Goal: Information Seeking & Learning: Learn about a topic

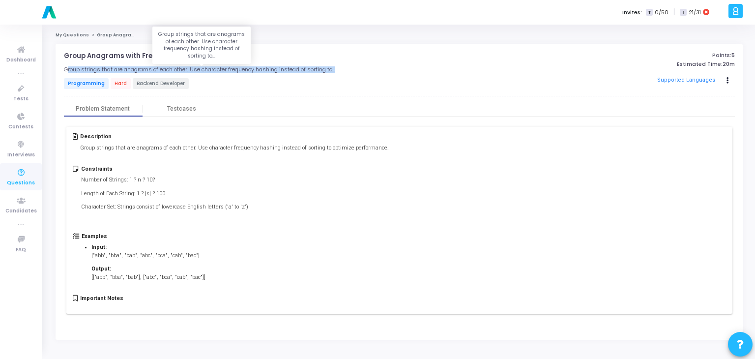
click at [292, 69] on h5 "Group strings that are anagrams of each other. Use character frequency hashing …" at bounding box center [199, 69] width 271 height 6
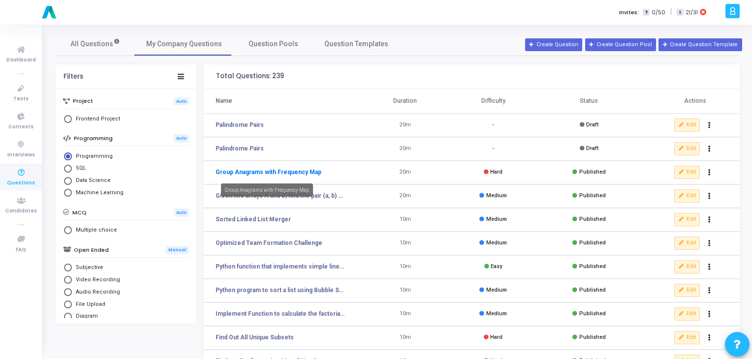
click at [304, 173] on link "Group Anagrams with Frequency Map" at bounding box center [268, 172] width 106 height 9
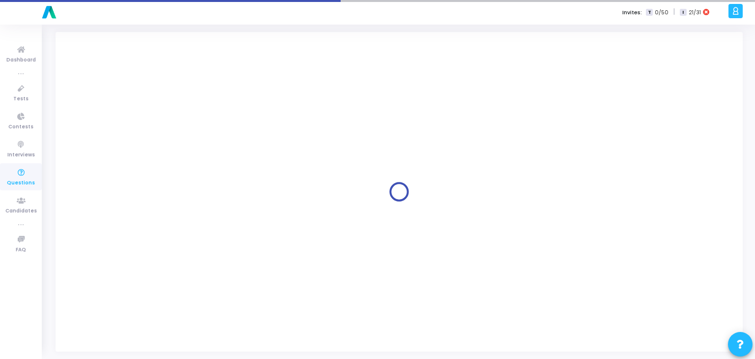
click at [304, 173] on div at bounding box center [399, 191] width 671 height 303
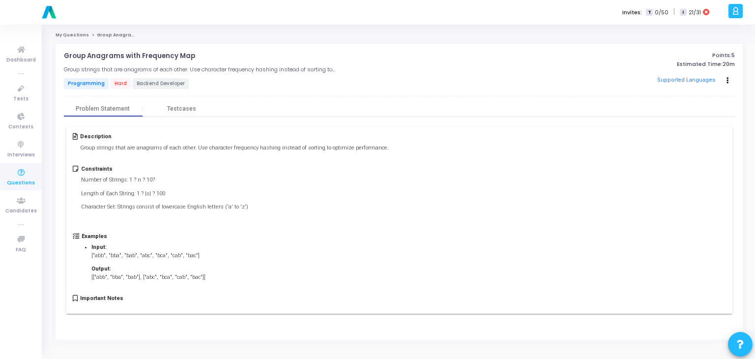
click at [342, 151] on p "Group strings that are anagrams of each other. Use character frequency hashing …" at bounding box center [234, 148] width 309 height 8
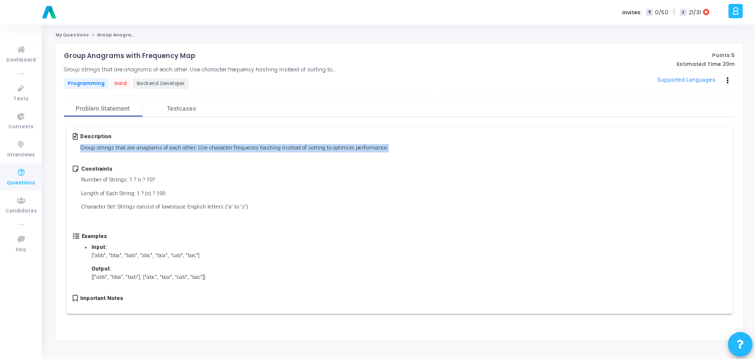
click at [342, 151] on p "Group strings that are anagrams of each other. Use character frequency hashing …" at bounding box center [234, 148] width 309 height 8
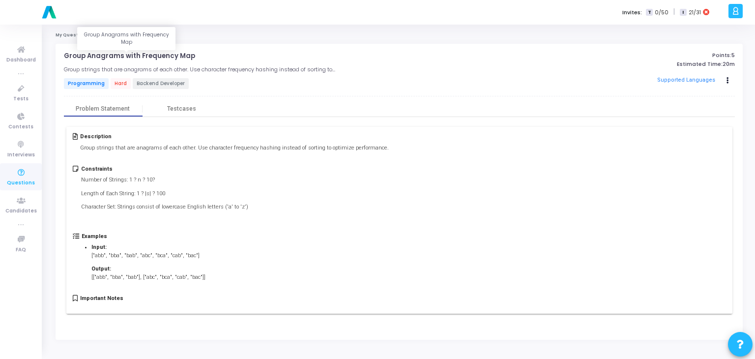
click at [156, 54] on p "Group Anagrams with Frequency Map" at bounding box center [129, 56] width 131 height 8
copy h4 "Group Anagrams with Frequency Map open_in_new"
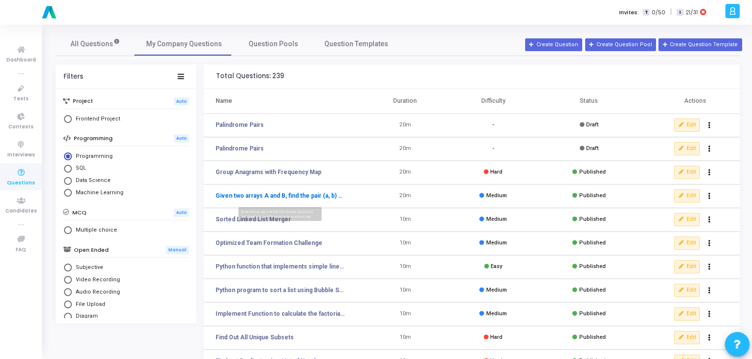
click at [303, 197] on link "Given two arrays A and B, find the pair (a, b) such that the absolute differenc…" at bounding box center [279, 195] width 129 height 9
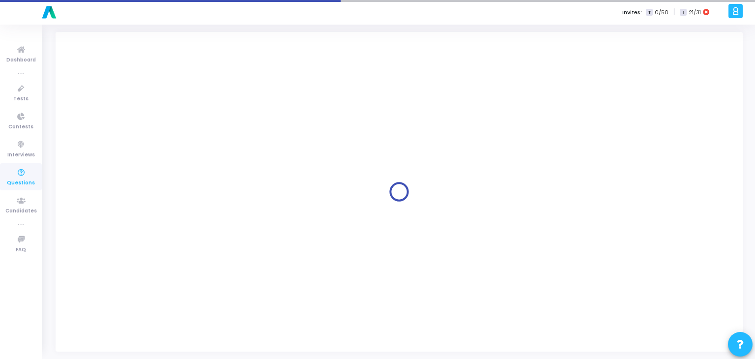
click at [303, 197] on div at bounding box center [399, 191] width 671 height 303
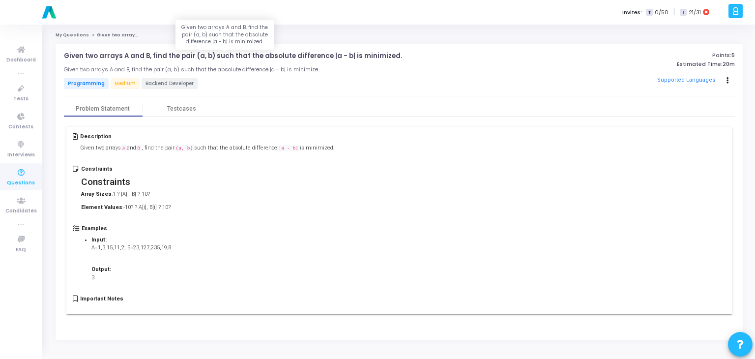
click at [246, 58] on p "Given two arrays A and B, find the pair (a, b) such that the absolute differenc…" at bounding box center [233, 56] width 338 height 8
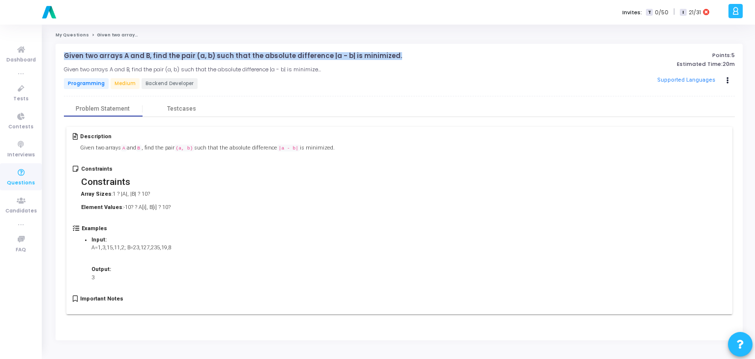
click at [246, 58] on p "Given two arrays A and B, find the pair (a, b) such that the absolute differenc…" at bounding box center [233, 56] width 338 height 8
copy h4 "Given two arrays A and B, find the pair (a, b) such that the absolute differenc…"
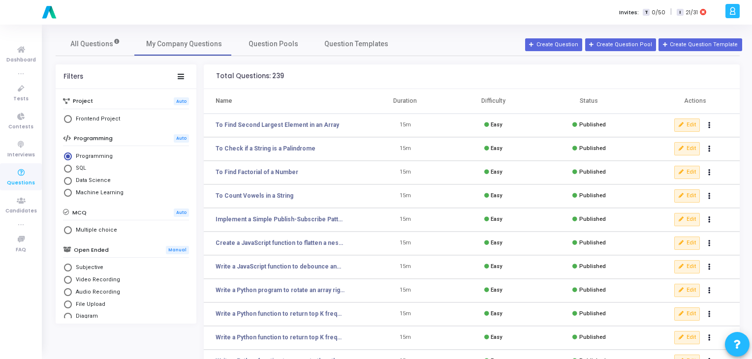
scroll to position [144, 0]
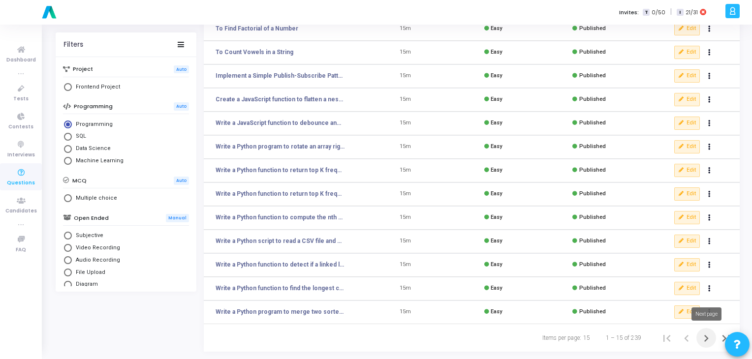
click at [708, 339] on icon "Next page" at bounding box center [706, 338] width 14 height 14
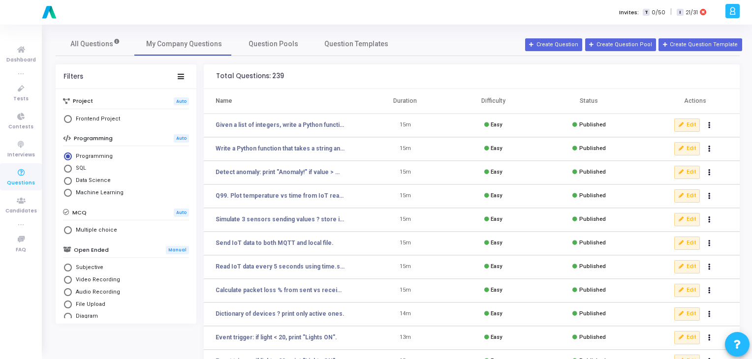
scroll to position [144, 0]
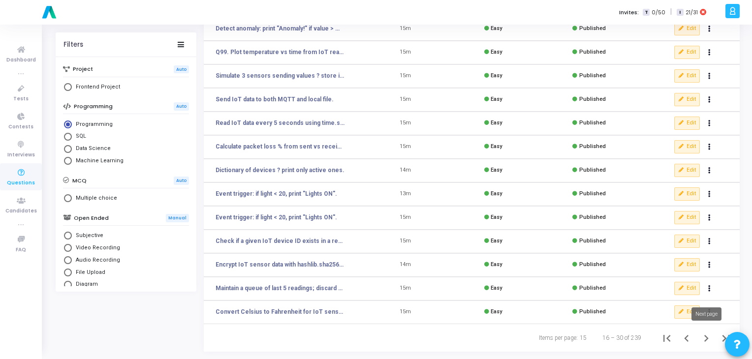
click at [707, 340] on icon "Next page" at bounding box center [706, 338] width 14 height 14
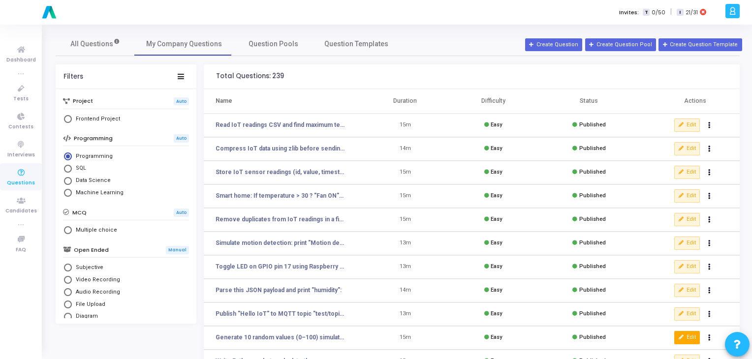
scroll to position [144, 0]
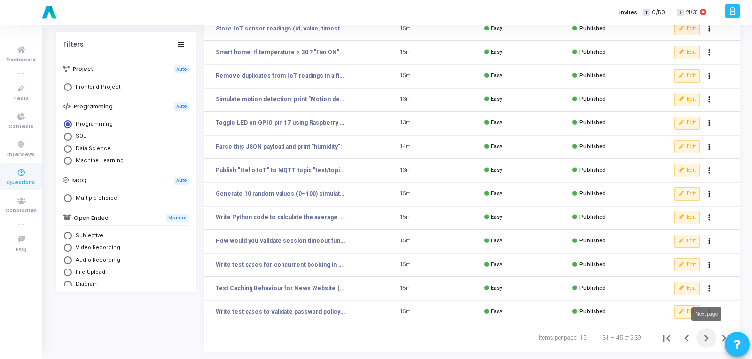
click at [706, 345] on icon "Next page" at bounding box center [706, 338] width 14 height 14
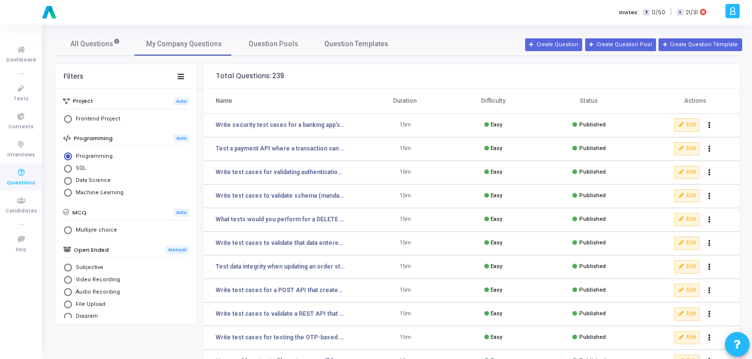
scroll to position [144, 0]
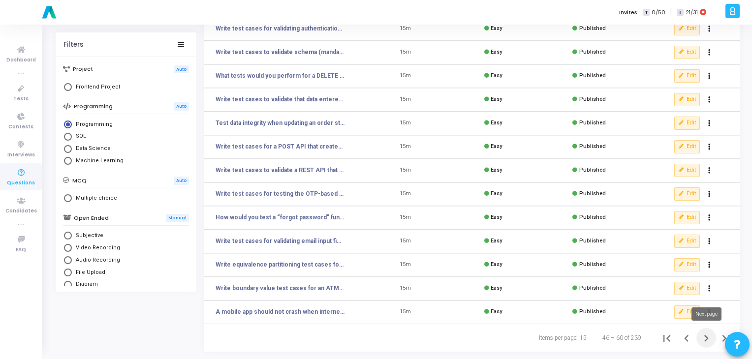
click at [708, 342] on icon "Next page" at bounding box center [706, 338] width 14 height 14
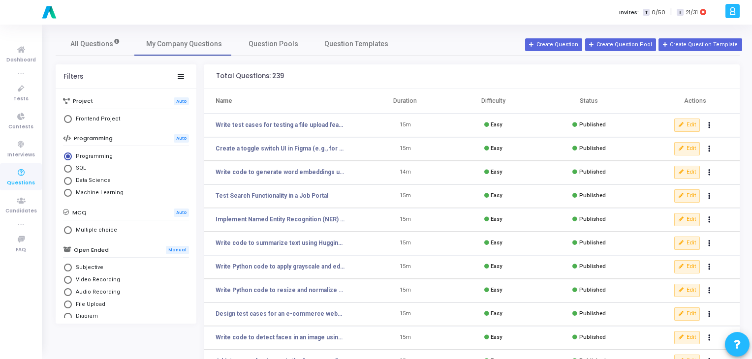
scroll to position [144, 0]
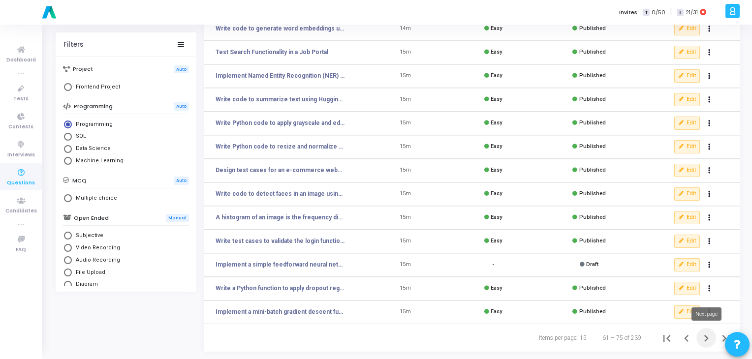
click at [704, 336] on icon "Next page" at bounding box center [706, 338] width 14 height 14
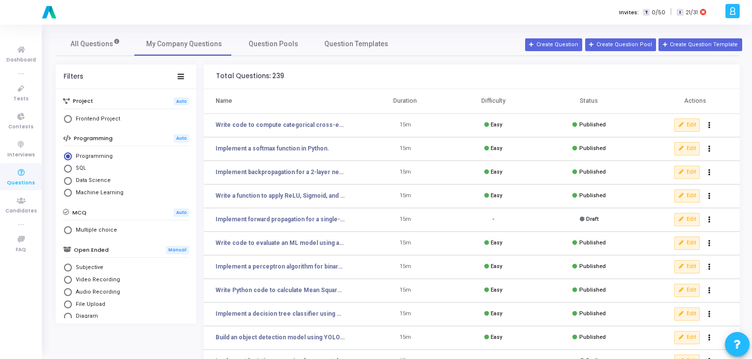
scroll to position [144, 0]
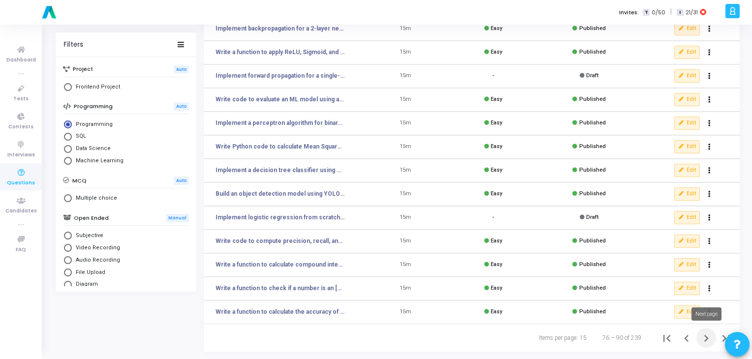
click at [707, 338] on icon "Next page" at bounding box center [706, 338] width 4 height 7
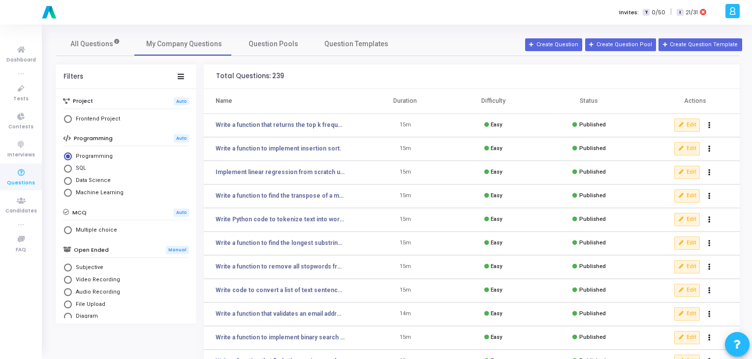
scroll to position [144, 0]
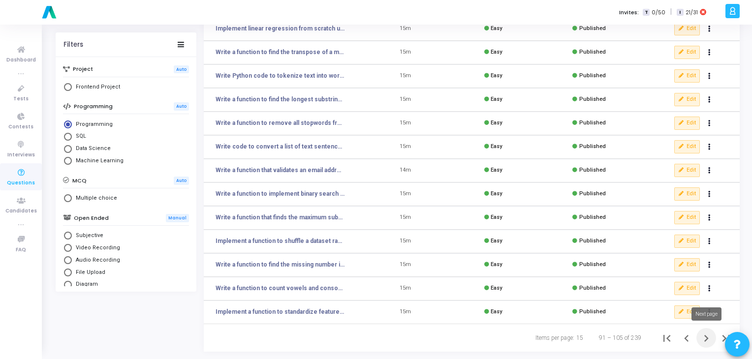
click at [701, 339] on icon "Next page" at bounding box center [706, 338] width 14 height 14
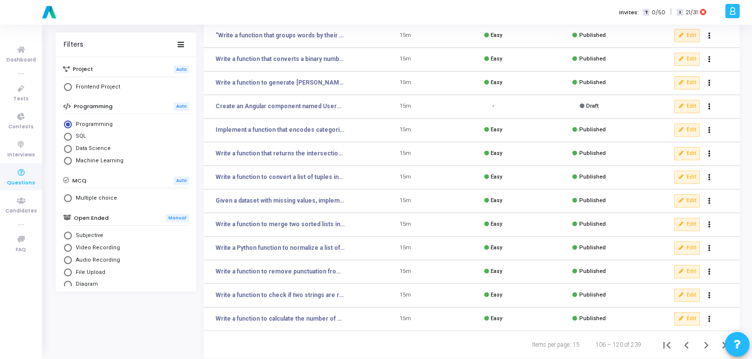
scroll to position [144, 0]
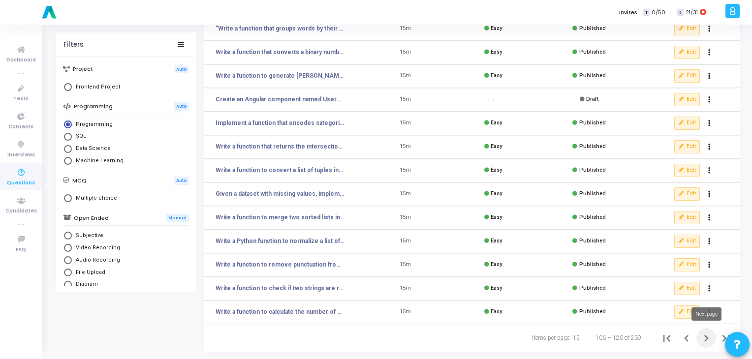
click at [703, 340] on icon "Next page" at bounding box center [706, 338] width 14 height 14
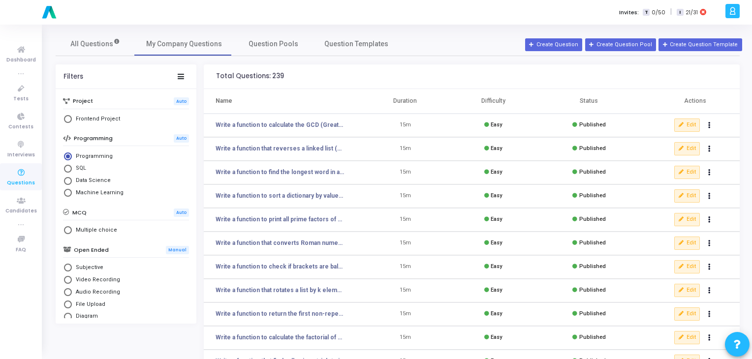
scroll to position [144, 0]
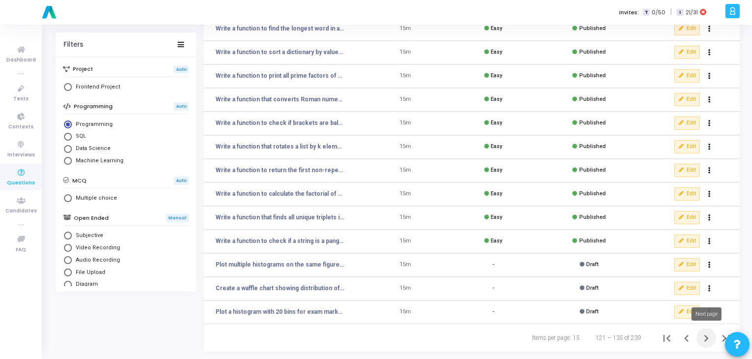
click at [707, 338] on icon "Next page" at bounding box center [706, 338] width 4 height 7
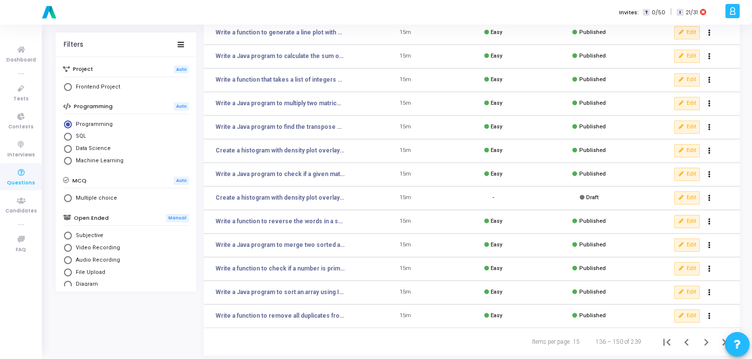
scroll to position [144, 0]
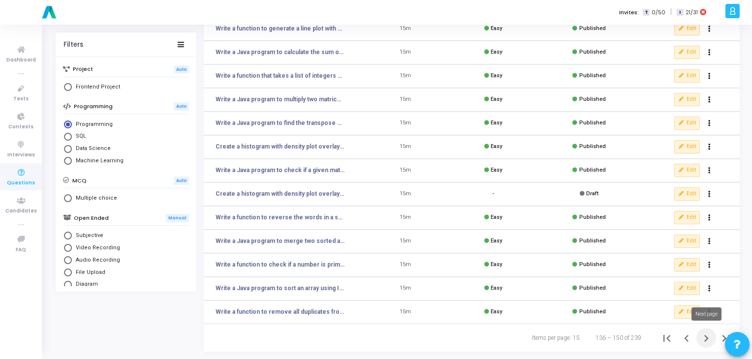
click at [708, 341] on icon "Next page" at bounding box center [706, 338] width 14 height 14
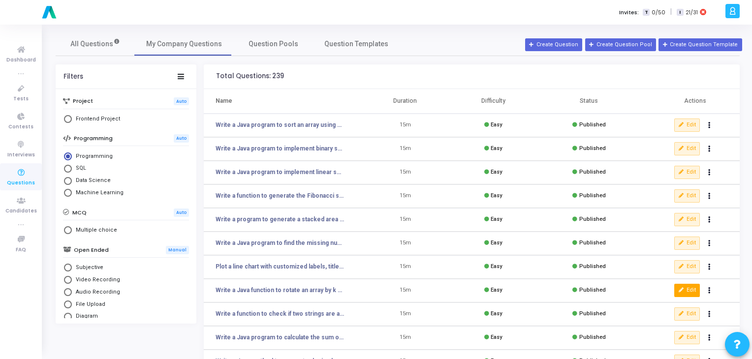
scroll to position [144, 0]
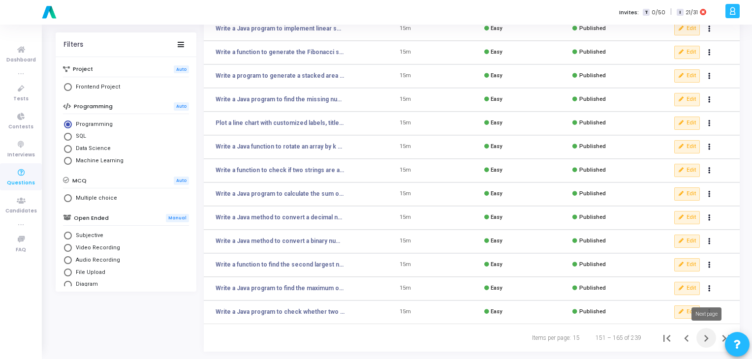
click at [705, 338] on icon "Next page" at bounding box center [706, 338] width 14 height 14
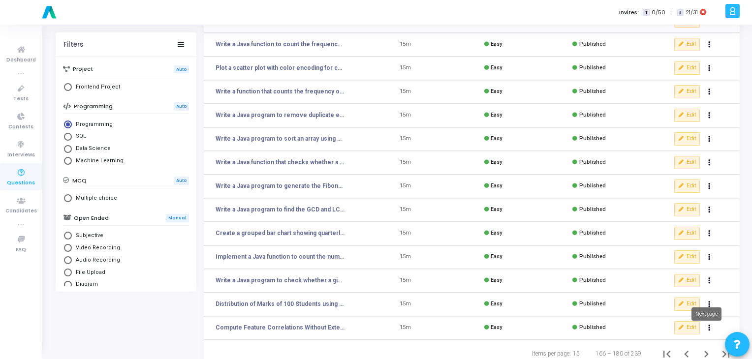
scroll to position [144, 0]
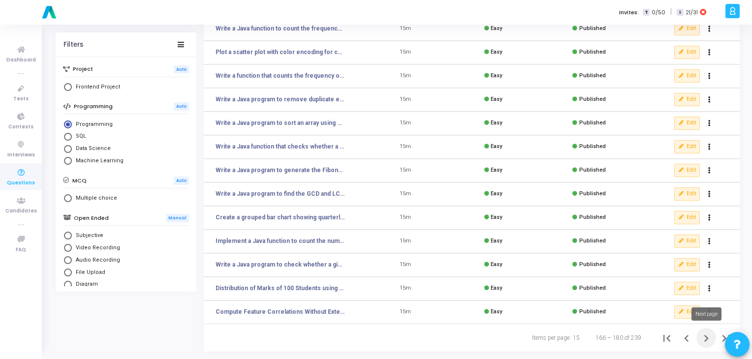
click at [705, 341] on icon "Next page" at bounding box center [706, 338] width 14 height 14
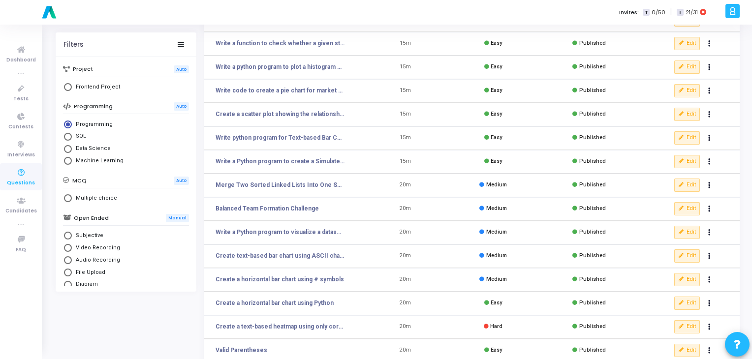
scroll to position [144, 0]
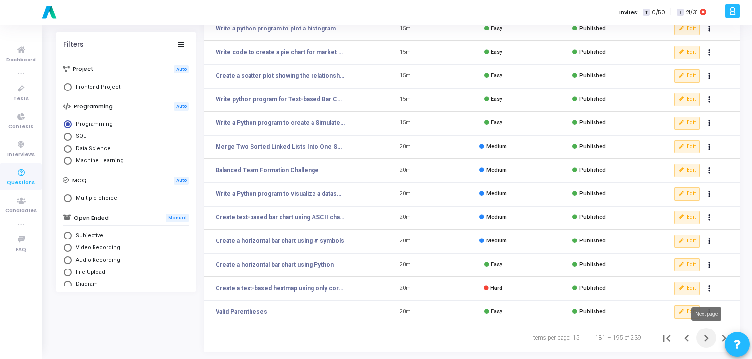
click at [707, 339] on icon "Next page" at bounding box center [706, 338] width 14 height 14
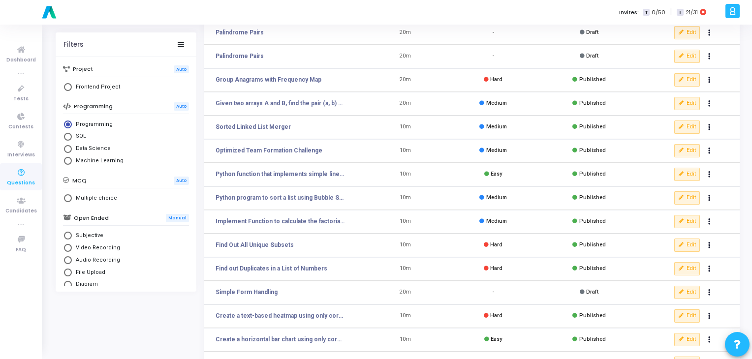
scroll to position [144, 0]
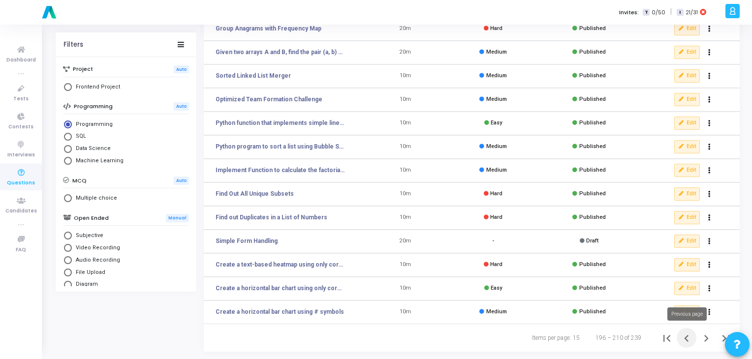
click at [685, 339] on icon "Previous page" at bounding box center [686, 338] width 4 height 7
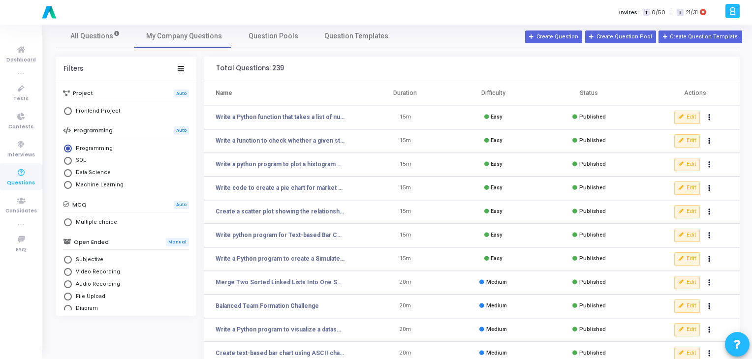
scroll to position [144, 0]
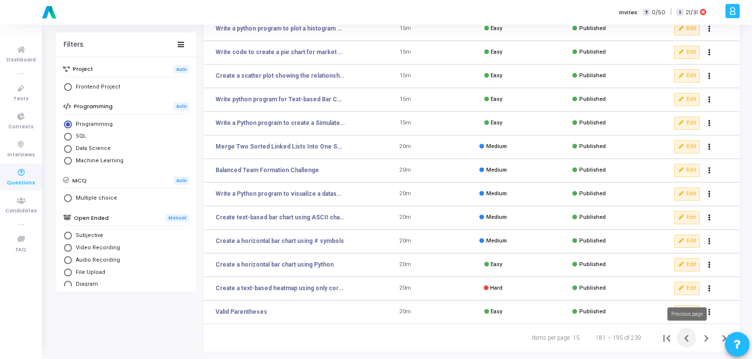
click at [686, 341] on icon "Previous page" at bounding box center [686, 338] width 14 height 14
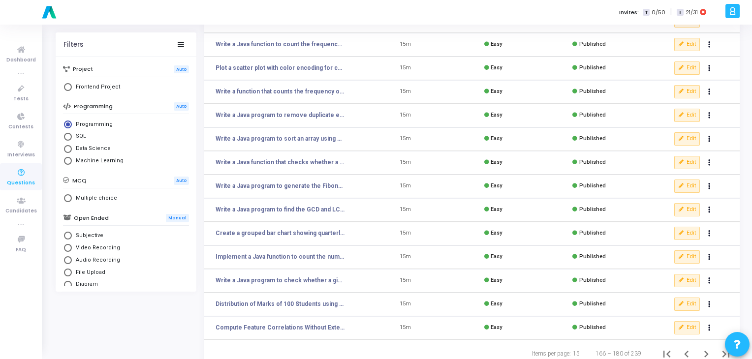
scroll to position [128, 0]
click at [706, 349] on icon "Next page" at bounding box center [706, 354] width 14 height 14
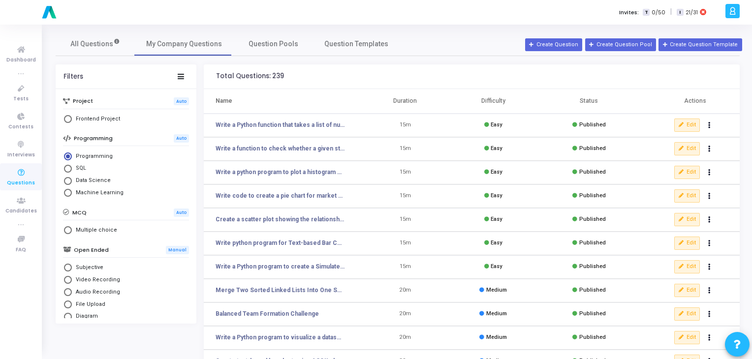
scroll to position [144, 0]
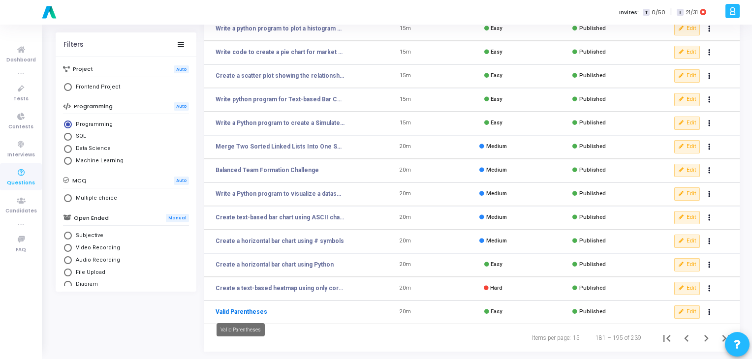
click at [239, 311] on link "Valid Parentheses" at bounding box center [241, 311] width 52 height 9
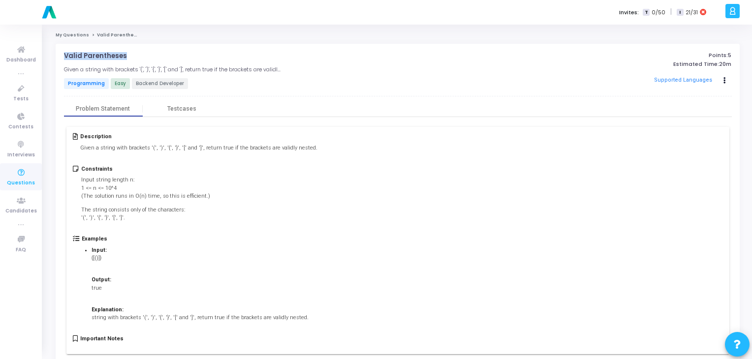
drag, startPoint x: 124, startPoint y: 56, endPoint x: 61, endPoint y: 56, distance: 62.5
click at [61, 56] on div "Valid Parentheses open_in_new Given a string with brackets '(', ')', '{', '}', …" at bounding box center [398, 212] width 684 height 336
copy p "Valid Parentheses"
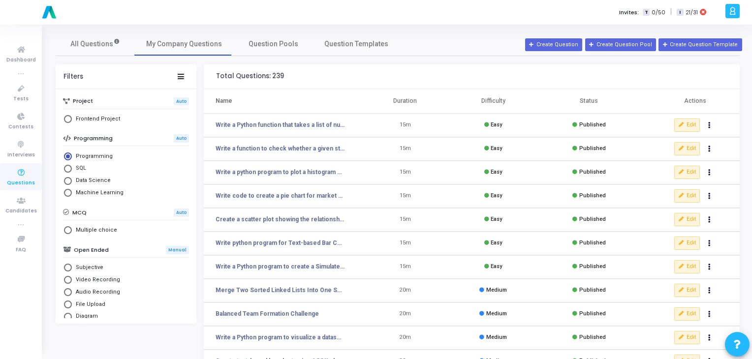
scroll to position [144, 0]
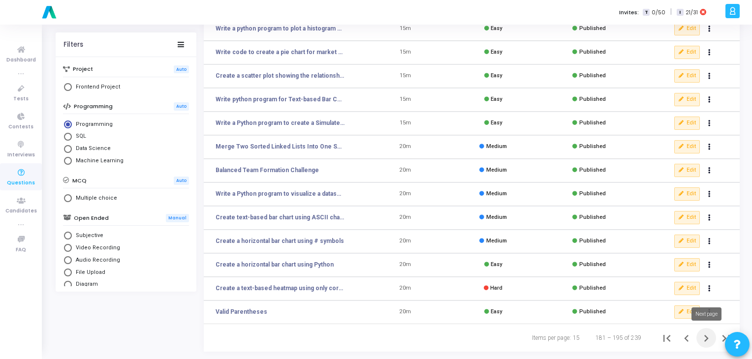
click at [706, 341] on icon "Next page" at bounding box center [706, 338] width 14 height 14
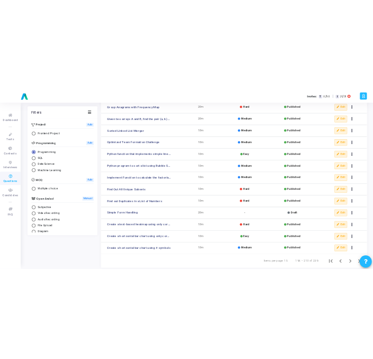
scroll to position [144, 0]
